Goal: Information Seeking & Learning: Learn about a topic

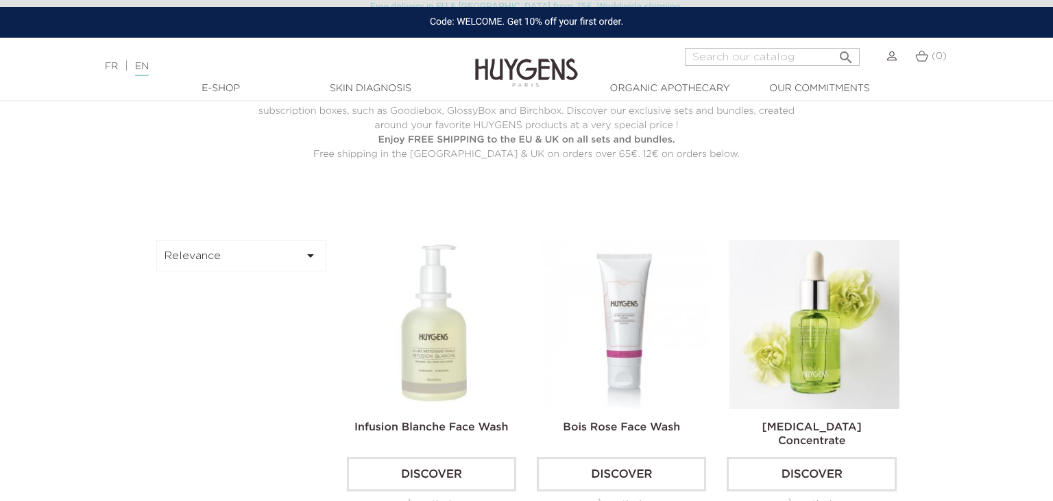
scroll to position [434, 0]
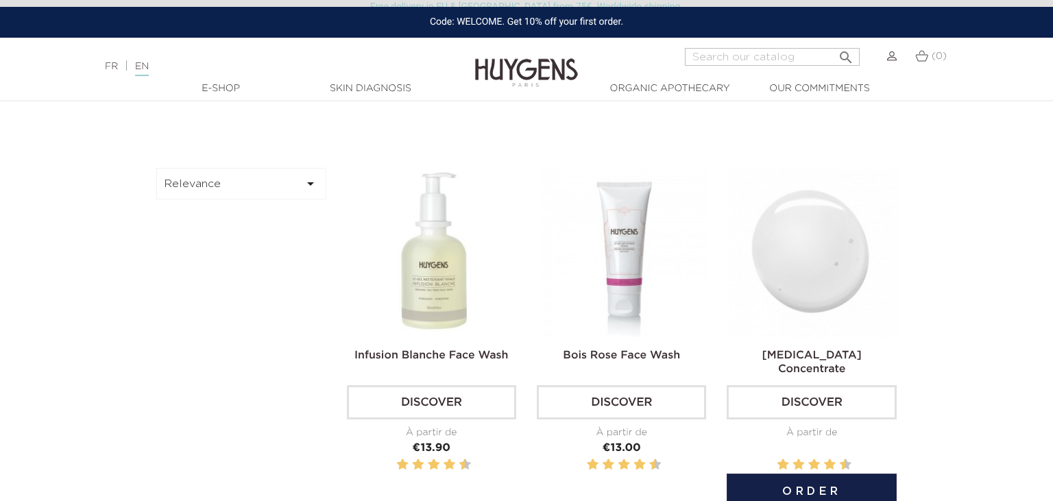
click at [788, 407] on link "Discover" at bounding box center [811, 402] width 169 height 34
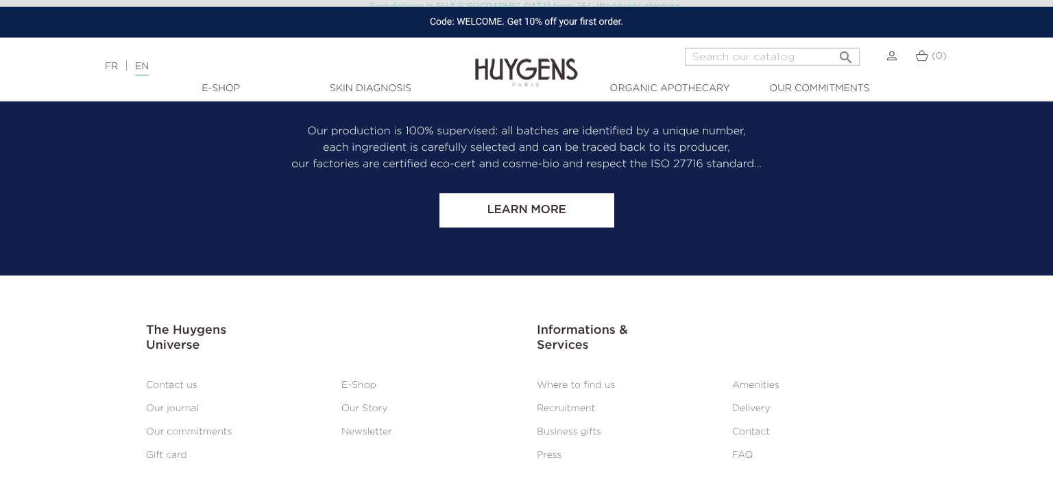
scroll to position [3112, 0]
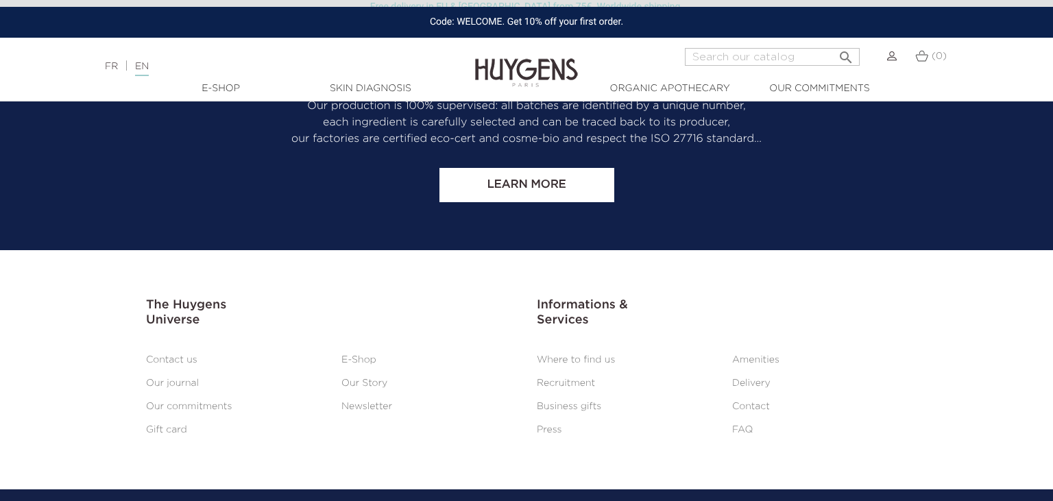
click at [737, 378] on link "Delivery" at bounding box center [751, 383] width 38 height 10
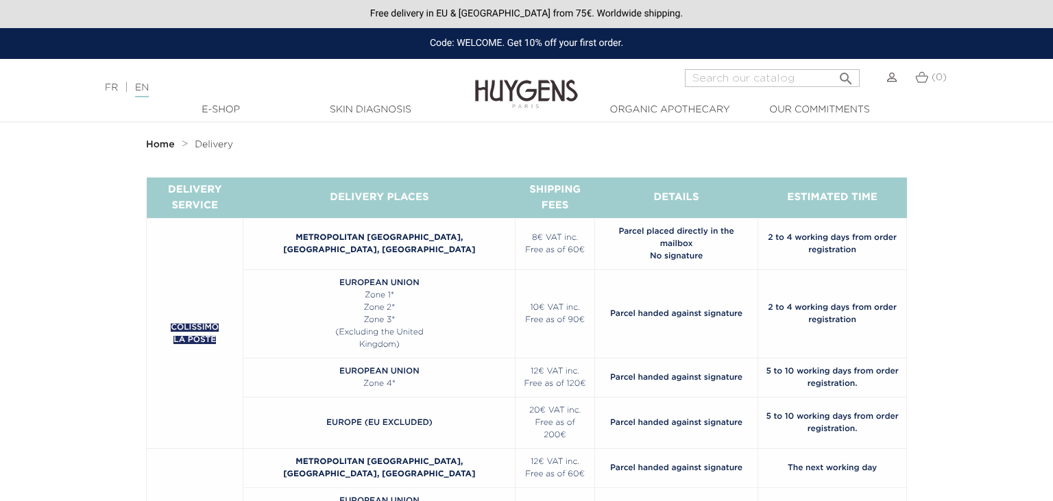
click at [378, 112] on link "Skin Diagnosis" at bounding box center [370, 110] width 137 height 14
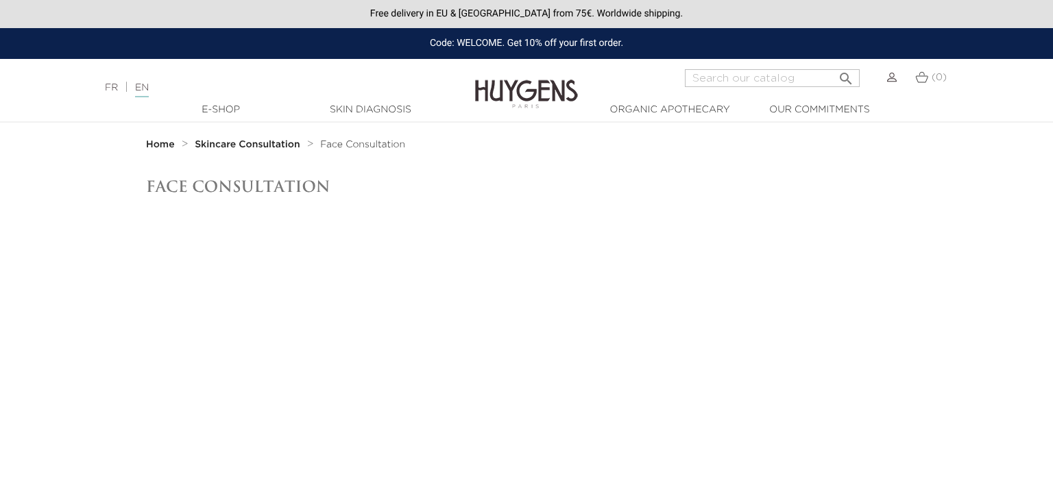
click at [511, 99] on img at bounding box center [526, 84] width 103 height 53
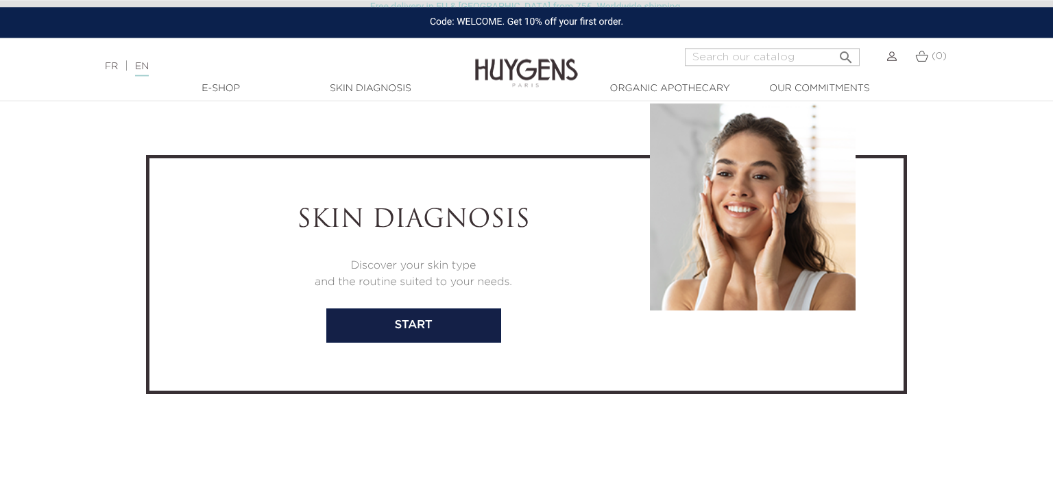
scroll to position [2823, 0]
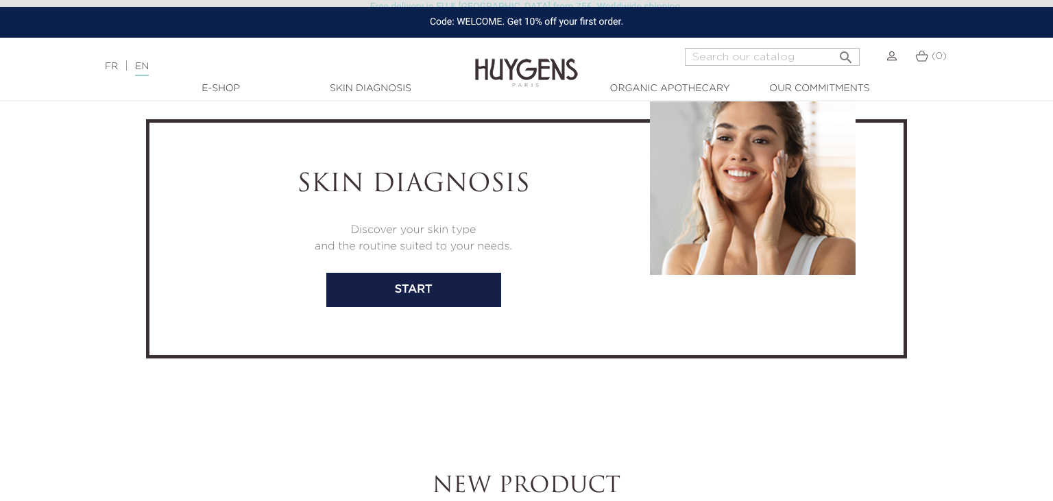
click at [429, 287] on link "start" at bounding box center [413, 290] width 175 height 34
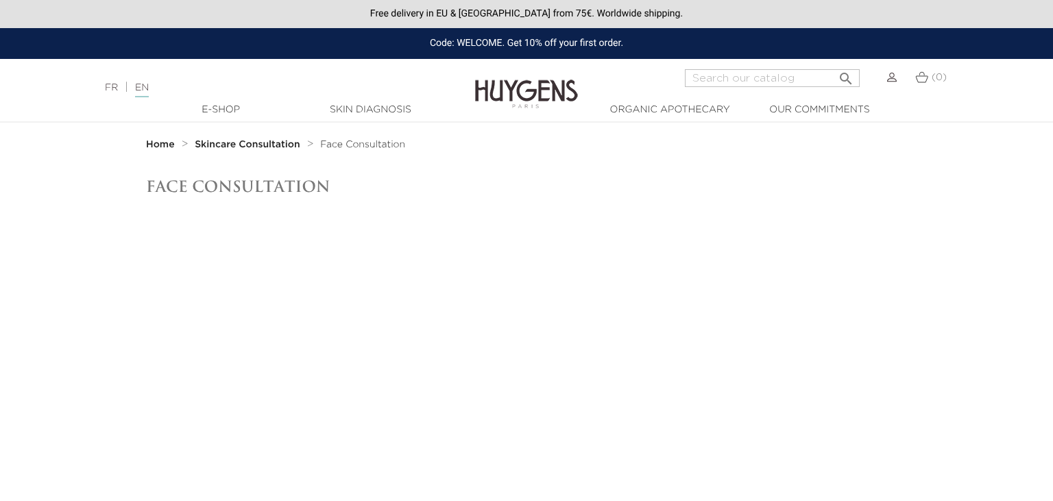
click at [164, 147] on strong "Home" at bounding box center [160, 145] width 29 height 10
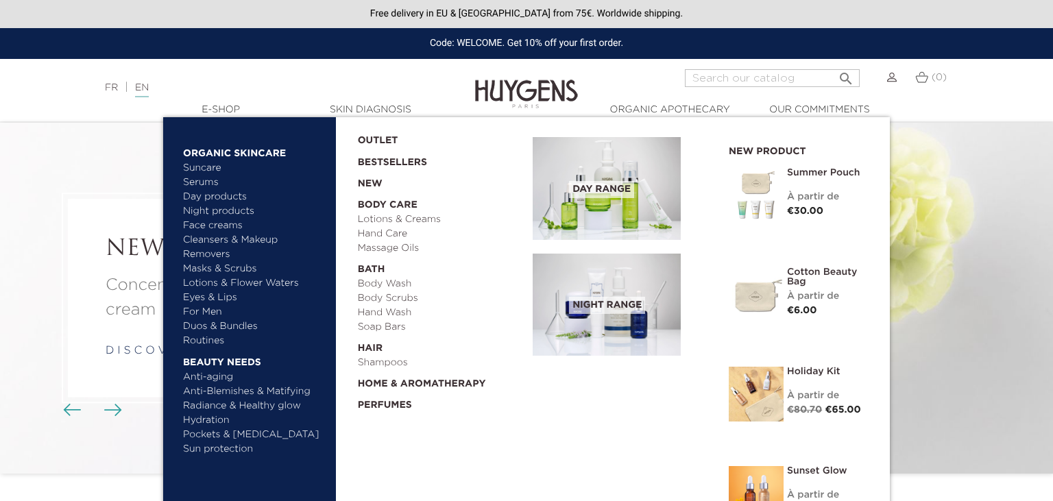
click at [201, 256] on link "Cleansers & Makeup Removers" at bounding box center [254, 247] width 143 height 29
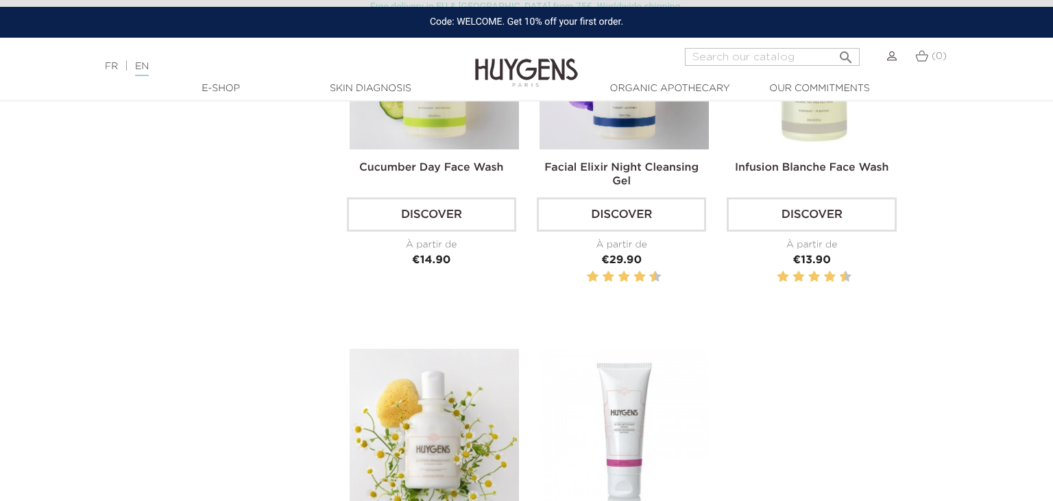
scroll to position [434, 0]
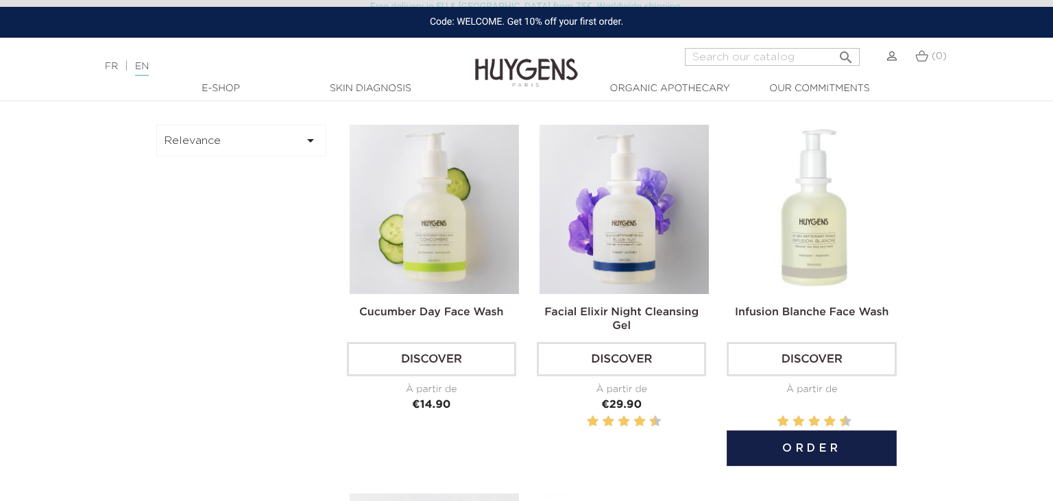
click at [794, 223] on img at bounding box center [813, 209] width 169 height 169
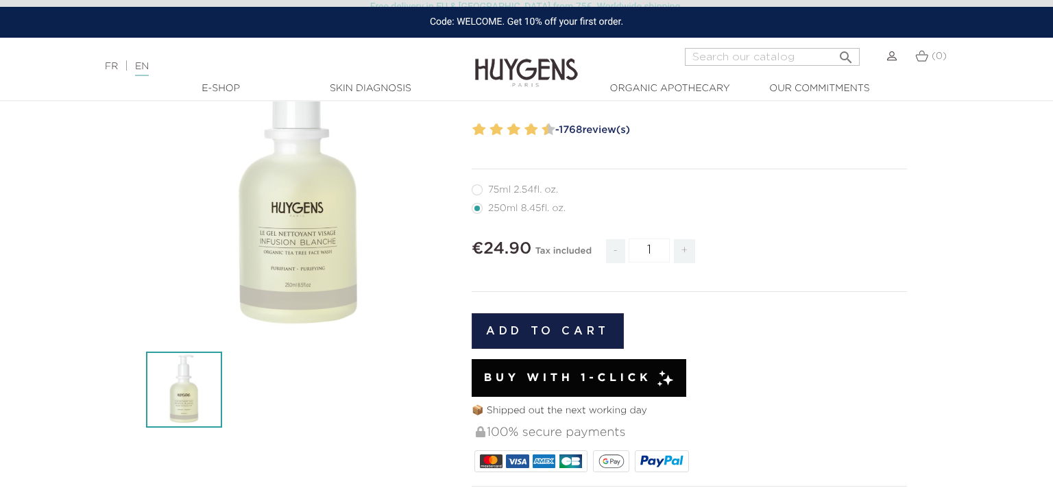
scroll to position [289, 0]
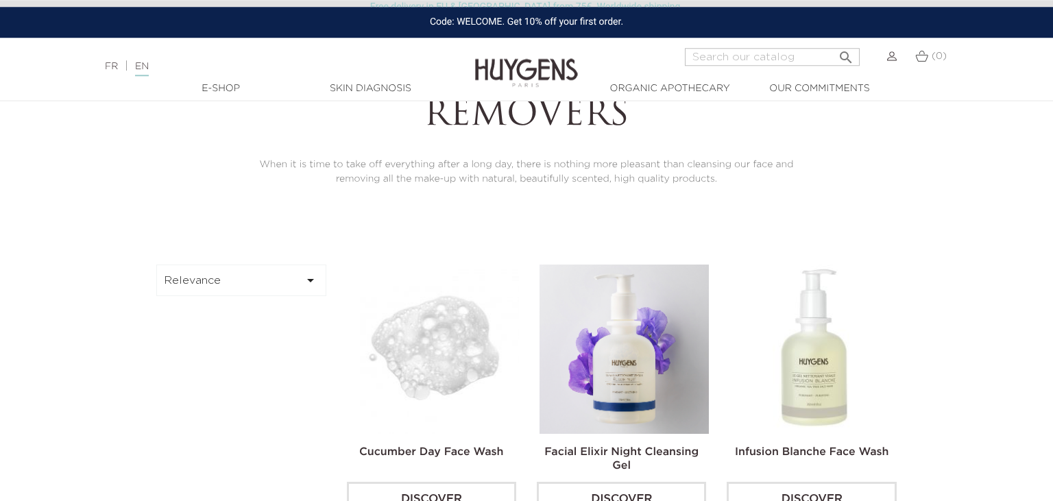
scroll to position [289, 0]
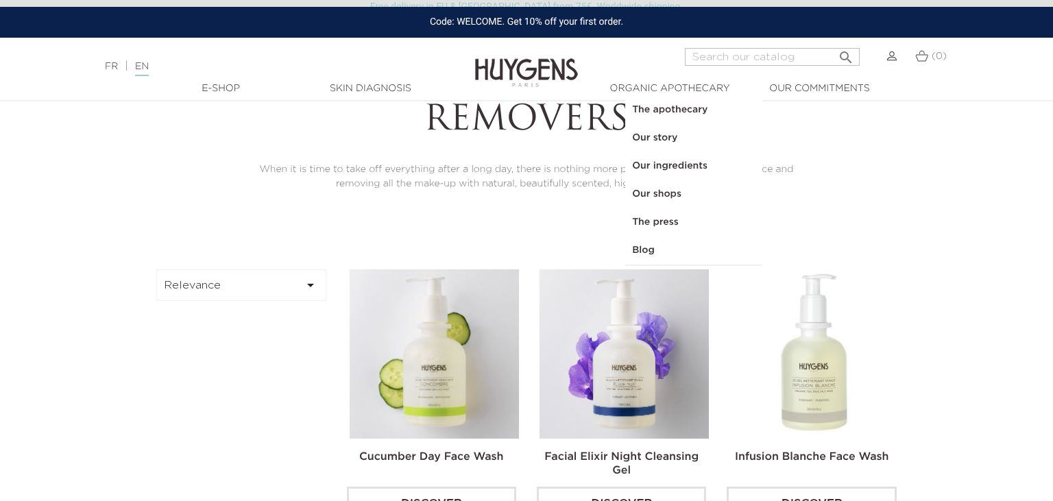
click at [642, 111] on link "The apothecary" at bounding box center [693, 110] width 137 height 28
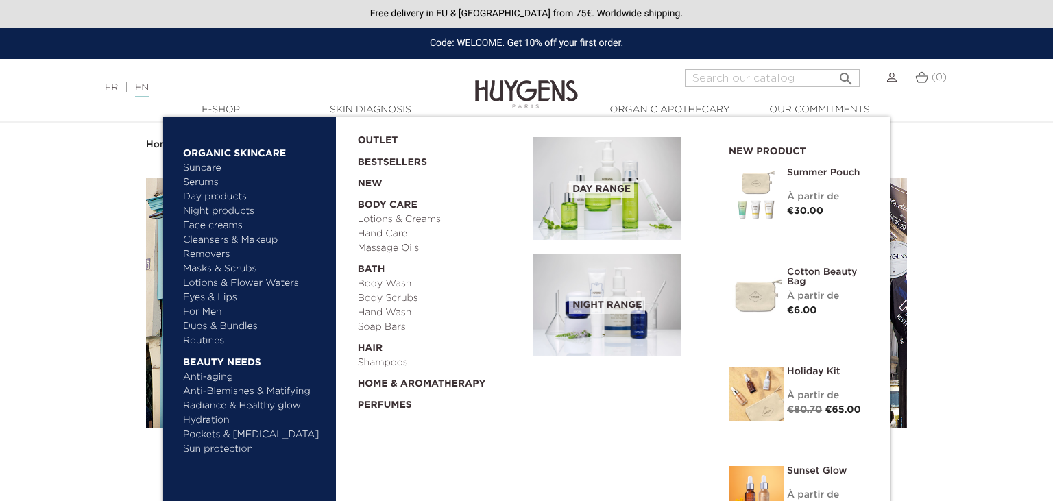
click at [389, 402] on link "Perfumes" at bounding box center [441, 401] width 166 height 21
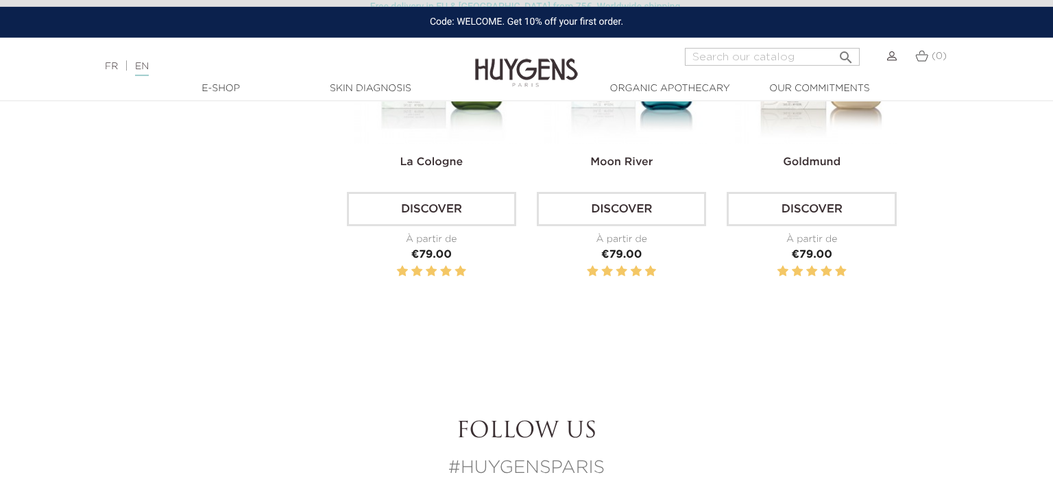
scroll to position [434, 0]
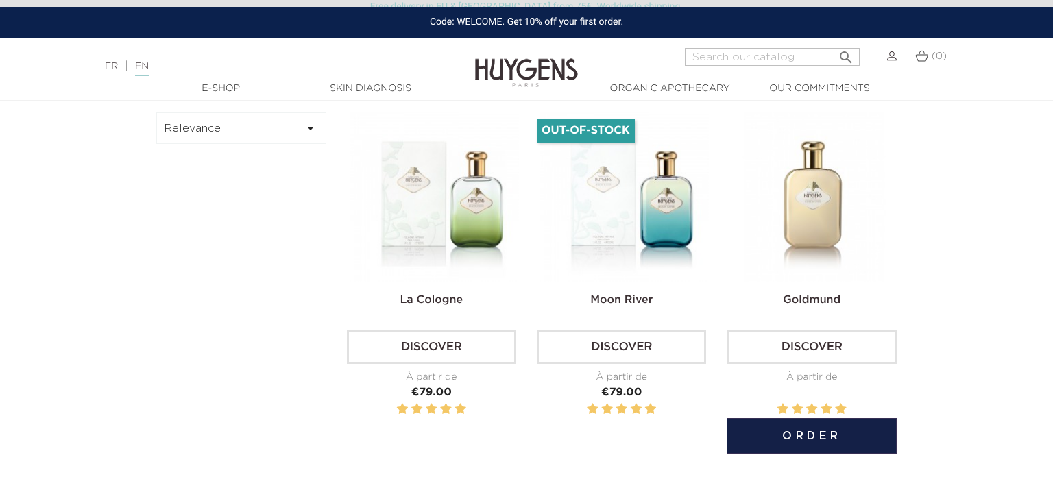
click at [794, 359] on link "Discover" at bounding box center [811, 347] width 169 height 34
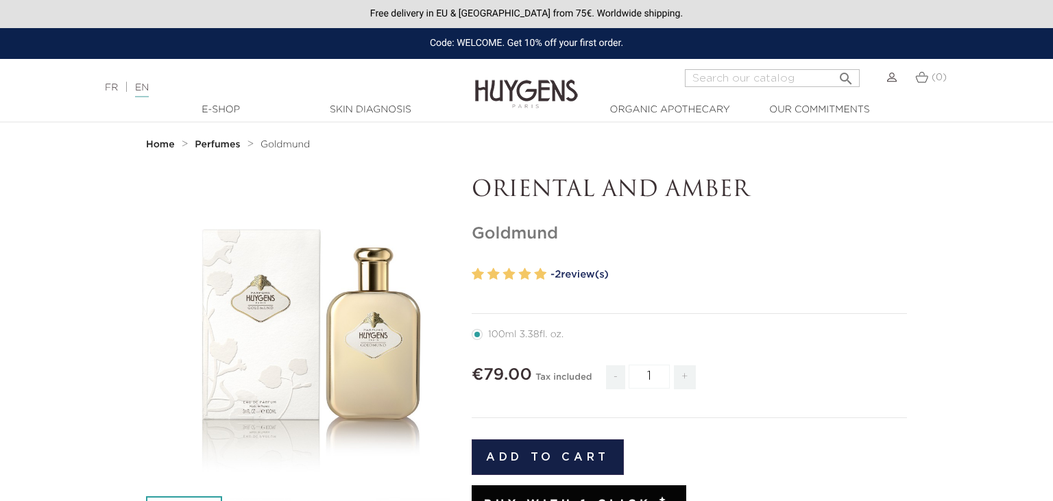
drag, startPoint x: 468, startPoint y: 237, endPoint x: 563, endPoint y: 232, distance: 94.7
copy h1 "Goldmund"
click at [383, 106] on link "Skin Diagnosis" at bounding box center [370, 110] width 137 height 14
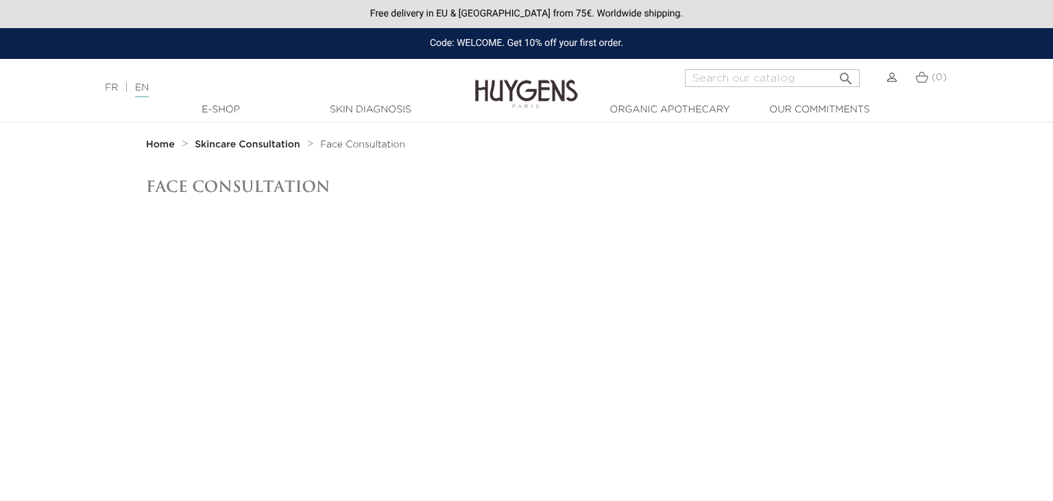
click at [506, 243] on div at bounding box center [526, 380] width 761 height 343
